Goal: Navigation & Orientation: Understand site structure

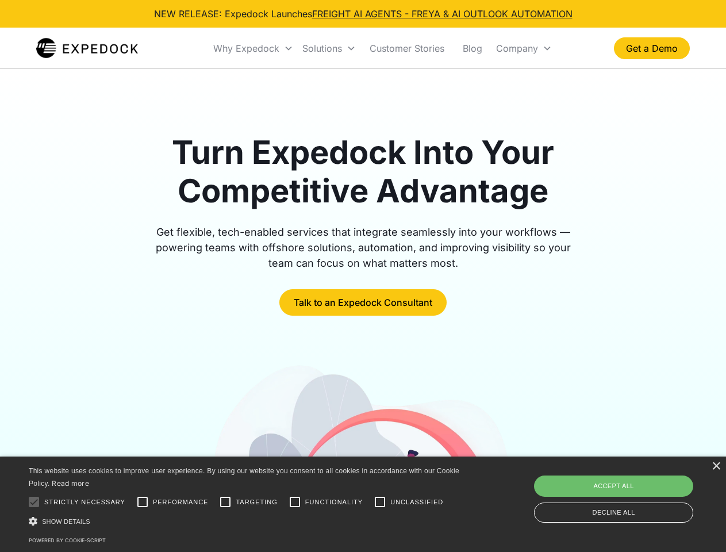
click at [253, 48] on div "Why Expedock" at bounding box center [246, 48] width 66 height 11
click at [329, 48] on div "Solutions" at bounding box center [322, 48] width 40 height 11
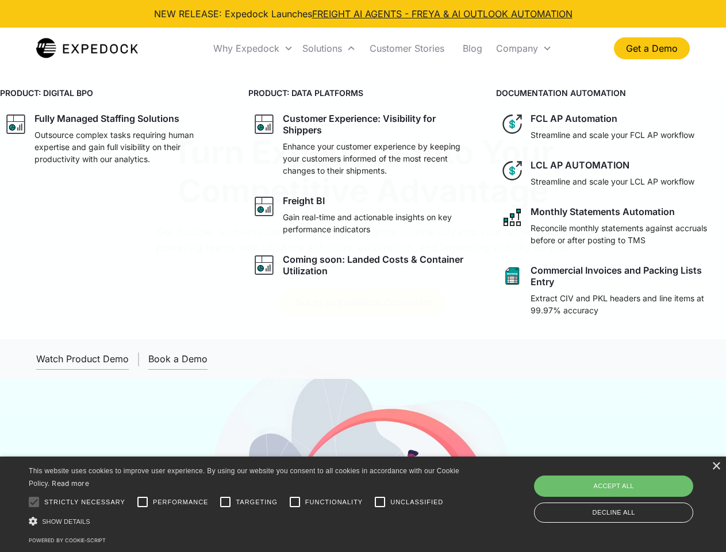
click at [524, 48] on div "Company" at bounding box center [517, 48] width 42 height 11
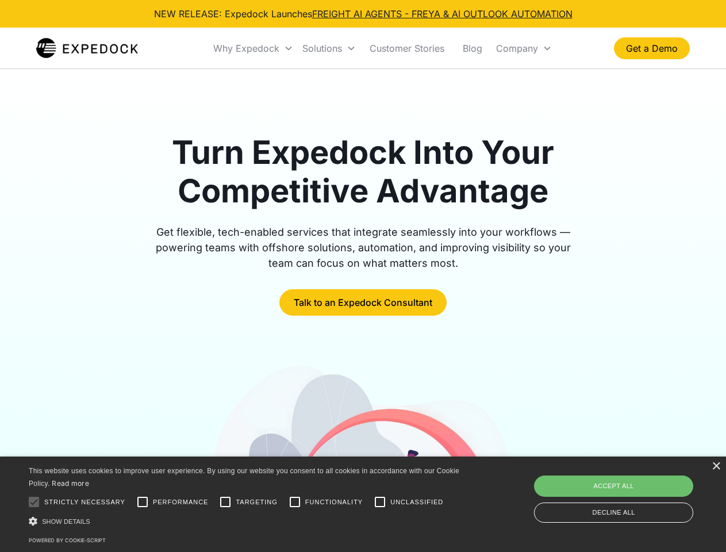
click at [34, 502] on div at bounding box center [33, 501] width 23 height 23
click at [143, 502] on input "Performance" at bounding box center [142, 501] width 23 height 23
checkbox input "true"
click at [225, 502] on input "Targeting" at bounding box center [225, 501] width 23 height 23
checkbox input "true"
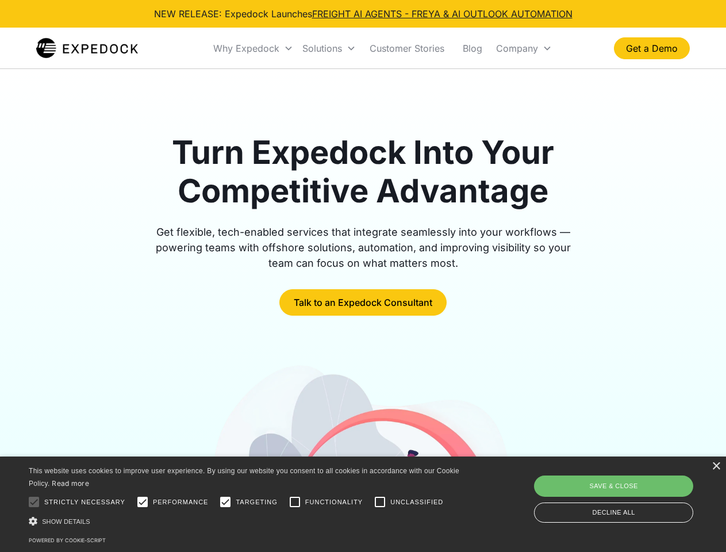
click at [295, 502] on input "Functionality" at bounding box center [294, 501] width 23 height 23
checkbox input "true"
click at [380, 502] on input "Unclassified" at bounding box center [379, 501] width 23 height 23
checkbox input "true"
click at [246, 521] on div "Show details Hide details" at bounding box center [246, 521] width 434 height 12
